Goal: Task Accomplishment & Management: Manage account settings

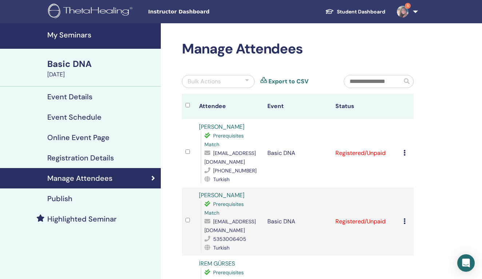
click at [71, 36] on h4 "My Seminars" at bounding box center [101, 35] width 109 height 9
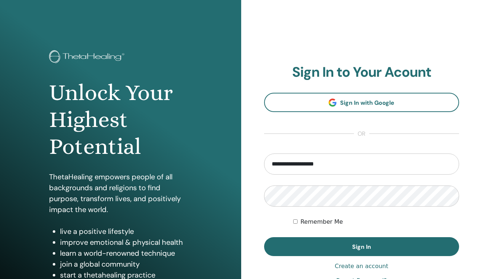
type input "**********"
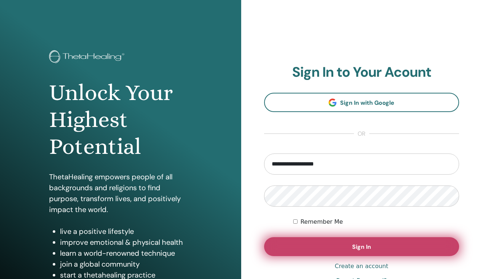
click at [367, 250] on span "Sign In" at bounding box center [361, 247] width 19 height 8
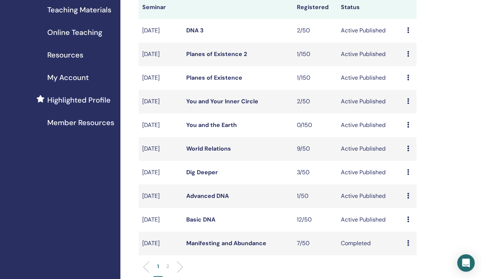
scroll to position [116, 0]
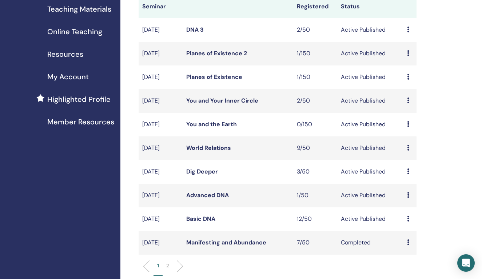
click at [215, 199] on link "Advanced DNA" at bounding box center [207, 195] width 43 height 8
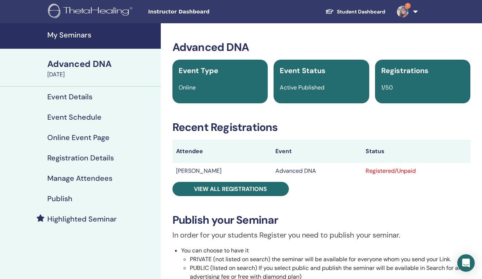
click at [274, 168] on td "Advanced DNA" at bounding box center [317, 171] width 91 height 16
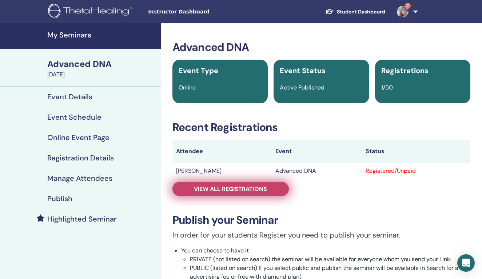
click at [251, 183] on link "View all registrations" at bounding box center [231, 189] width 116 height 14
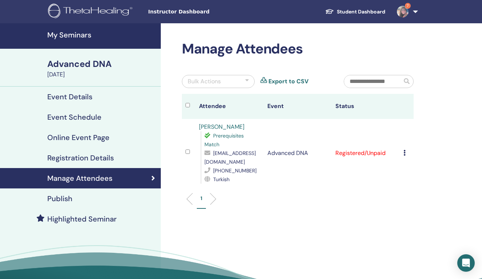
click at [80, 34] on h4 "My Seminars" at bounding box center [101, 35] width 109 height 9
